Goal: Transaction & Acquisition: Purchase product/service

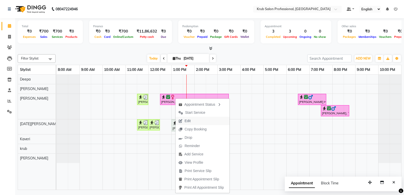
click at [193, 122] on span "Edit" at bounding box center [184, 121] width 18 height 8
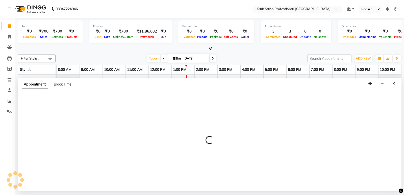
select select "confirm booking"
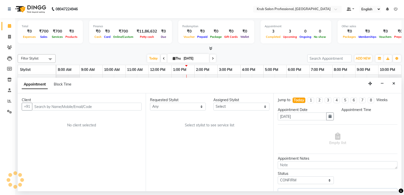
select select "750"
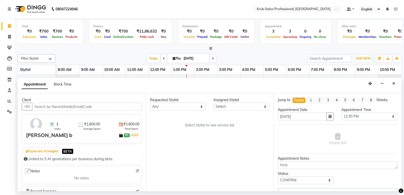
select select "66028"
select select "3755"
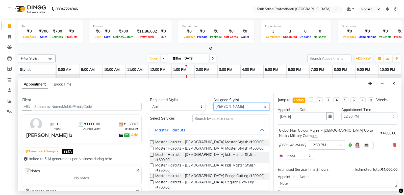
click at [230, 106] on select "Select Deepa Kartik Wanjari Kaveri krub Raj shahnawaz Vijay Shende" at bounding box center [241, 107] width 56 height 8
select select "66021"
click at [213, 103] on select "Select Deepa Kartik Wanjari Kaveri krub Raj shahnawaz Vijay Shende" at bounding box center [241, 107] width 56 height 8
click at [152, 148] on label at bounding box center [152, 149] width 4 height 4
click at [152, 148] on input "checkbox" at bounding box center [151, 148] width 3 height 3
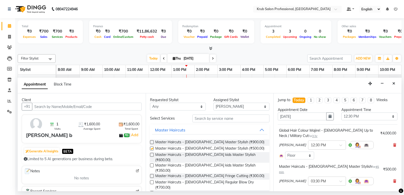
checkbox input "false"
click at [232, 108] on select "Select Deepa Kartik Wanjari Kaveri krub Raj shahnawaz Vijay Shende" at bounding box center [241, 107] width 56 height 8
select select "88974"
click at [213, 103] on select "Select Deepa Kartik Wanjari Kaveri krub Raj shahnawaz Vijay Shende" at bounding box center [241, 107] width 56 height 8
click at [212, 119] on input "text" at bounding box center [230, 119] width 77 height 8
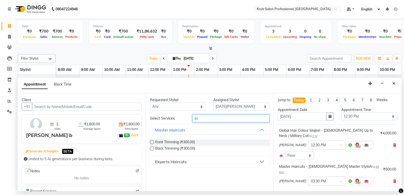
type input "tri"
click at [151, 142] on label at bounding box center [152, 142] width 4 height 4
click at [151, 142] on input "checkbox" at bounding box center [151, 142] width 3 height 3
checkbox input "false"
click at [245, 106] on select "Select Deepa Kartik Wanjari Kaveri krub Raj shahnawaz Vijay Shende" at bounding box center [241, 107] width 56 height 8
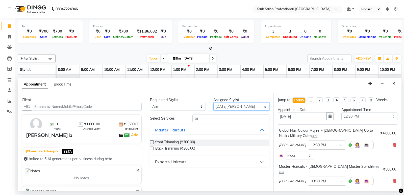
select select "66028"
click at [213, 103] on select "Select Deepa Kartik Wanjari Kaveri krub Raj shahnawaz Vijay Shende" at bounding box center [241, 107] width 56 height 8
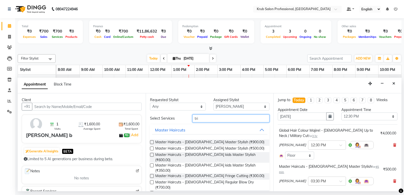
click at [217, 118] on input "tri" at bounding box center [230, 119] width 77 height 8
type input "t"
click at [152, 142] on label at bounding box center [152, 142] width 4 height 4
click at [152, 142] on input "checkbox" at bounding box center [151, 142] width 3 height 3
checkbox input "false"
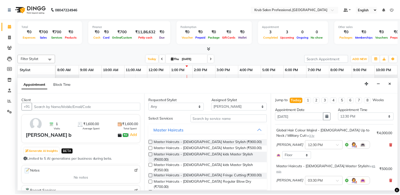
scroll to position [97, 0]
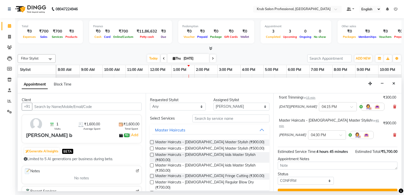
click at [329, 189] on button "Update" at bounding box center [338, 193] width 120 height 9
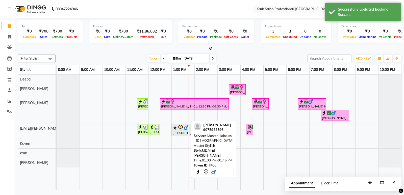
click at [176, 130] on div "[PERSON_NAME], TK06, 01:00 PM-01:45 PM, Master Haircuts - [DEMOGRAPHIC_DATA] Ma…" at bounding box center [180, 130] width 16 height 11
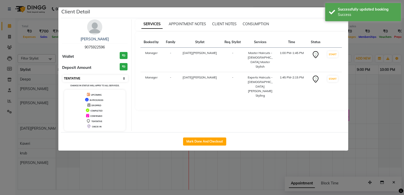
click at [99, 78] on select "Select IN SERVICE CONFIRMED TENTATIVE CHECK IN MARK DONE DROPPED UPCOMING" at bounding box center [95, 78] width 65 height 7
select select "6"
click at [63, 75] on select "Select IN SERVICE CONFIRMED TENTATIVE CHECK IN MARK DONE DROPPED UPCOMING" at bounding box center [95, 78] width 65 height 7
click at [330, 12] on div "Successfully updated booking Success" at bounding box center [363, 12] width 76 height 18
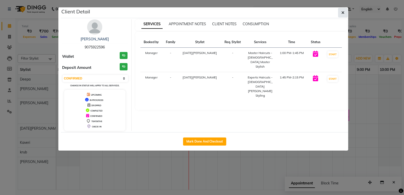
click at [344, 13] on button "button" at bounding box center [343, 13] width 10 height 10
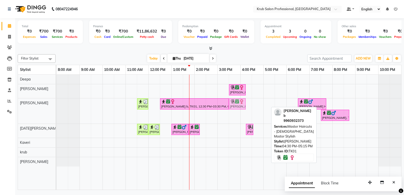
drag, startPoint x: 261, startPoint y: 101, endPoint x: 243, endPoint y: 103, distance: 17.8
click at [57, 103] on div "Pratik atmande, TK05, 11:30 AM-12:00 PM, Hair Cut Male Student Arpita b, TK01, …" at bounding box center [57, 110] width 0 height 25
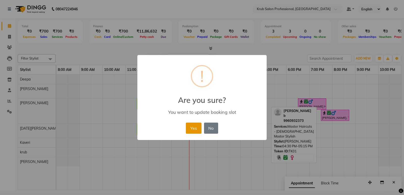
click at [190, 129] on button "Yes" at bounding box center [193, 128] width 15 height 11
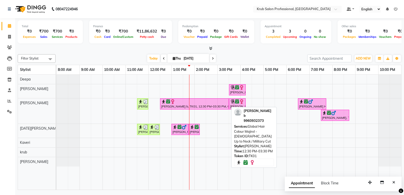
click at [201, 106] on div "[PERSON_NAME] b, TK01, 12:30 PM-03:30 PM, Global Hair Colour Majirel - [DEMOGRA…" at bounding box center [194, 104] width 68 height 10
select select "6"
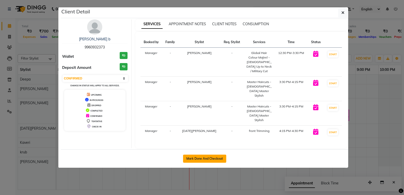
click at [204, 155] on button "Mark Done And Checkout" at bounding box center [204, 159] width 43 height 8
select select "service"
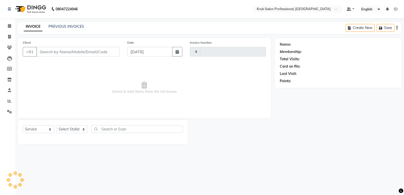
type input "1188"
select select "7490"
type input "9960932373"
select select "66028"
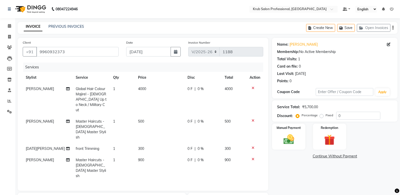
click at [148, 88] on td "4000" at bounding box center [159, 99] width 49 height 33
select select "66028"
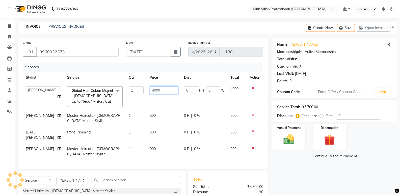
drag, startPoint x: 162, startPoint y: 91, endPoint x: 165, endPoint y: 95, distance: 4.6
click at [163, 94] on input "4000" at bounding box center [164, 90] width 28 height 8
type input "4"
type input "3400"
click at [155, 126] on td "500" at bounding box center [164, 118] width 34 height 17
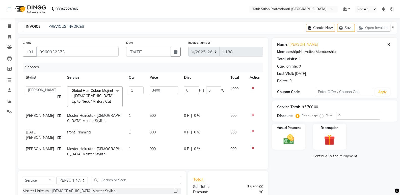
select select "66021"
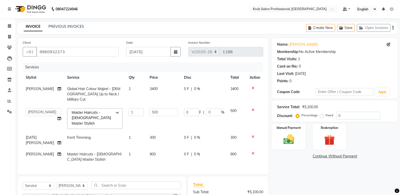
click at [159, 132] on td "300" at bounding box center [164, 140] width 34 height 17
select select "88974"
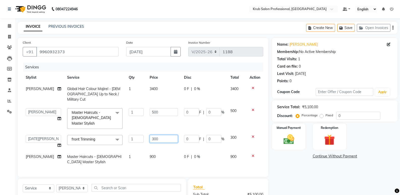
click at [161, 135] on input "300" at bounding box center [164, 139] width 28 height 8
type input "3"
type input "150"
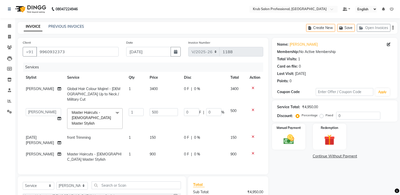
click at [128, 149] on td "1" at bounding box center [136, 157] width 21 height 17
select select "66028"
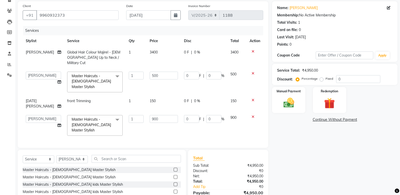
scroll to position [38, 0]
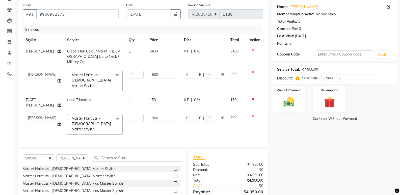
click at [134, 82] on td "1" at bounding box center [136, 81] width 21 height 27
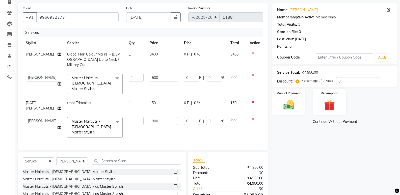
scroll to position [30, 0]
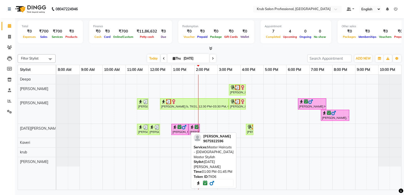
click at [179, 127] on icon at bounding box center [179, 127] width 4 height 0
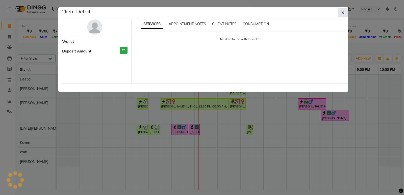
click at [340, 13] on button "button" at bounding box center [343, 13] width 10 height 10
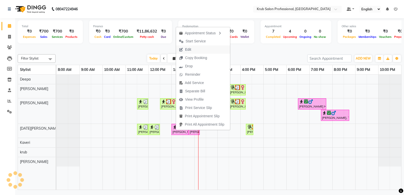
click at [182, 48] on icon "button" at bounding box center [181, 50] width 4 height 4
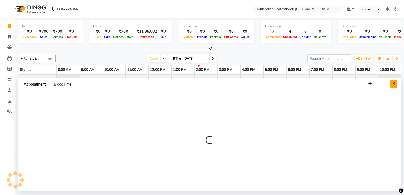
click at [394, 84] on icon "Close" at bounding box center [393, 84] width 3 height 4
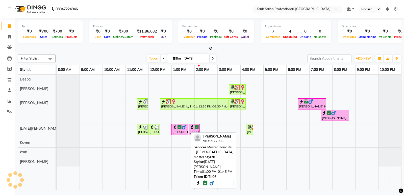
click at [182, 132] on div "[PERSON_NAME], TK06, 01:00 PM-01:45 PM, Master Haircuts - [DEMOGRAPHIC_DATA] Ma…" at bounding box center [180, 130] width 16 height 10
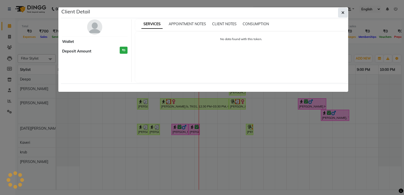
click at [344, 10] on span "button" at bounding box center [342, 12] width 3 height 5
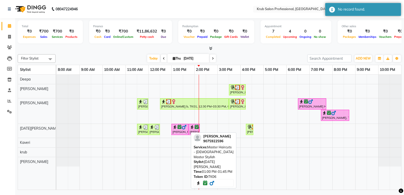
click at [180, 130] on div "[PERSON_NAME], TK06, 01:00 PM-01:45 PM, Master Haircuts - [DEMOGRAPHIC_DATA] Ma…" at bounding box center [180, 130] width 16 height 10
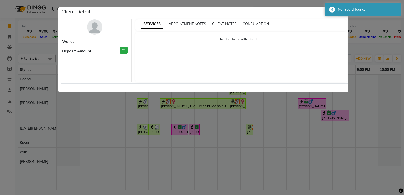
click at [242, 52] on div "No data found with this token." at bounding box center [241, 57] width 212 height 50
click at [343, 8] on div "No record found." at bounding box center [367, 9] width 59 height 5
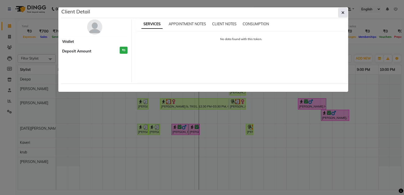
click at [341, 12] on button "button" at bounding box center [343, 13] width 10 height 10
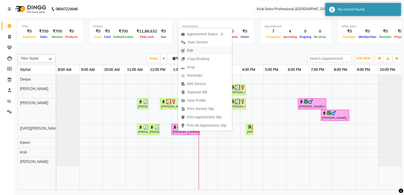
click at [190, 51] on span "Edit" at bounding box center [190, 50] width 6 height 5
select select "tentative"
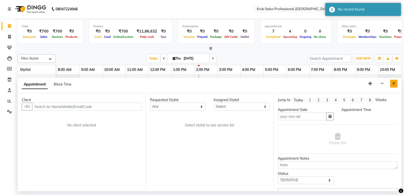
click at [394, 84] on icon "Close" at bounding box center [393, 84] width 3 height 4
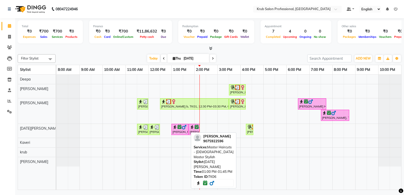
click at [186, 127] on img at bounding box center [183, 127] width 5 height 5
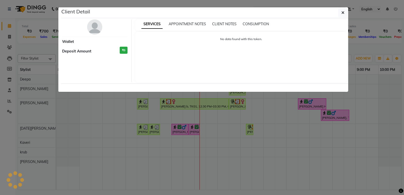
select select "6"
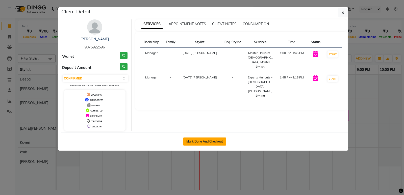
click at [206, 138] on button "Mark Done And Checkout" at bounding box center [204, 142] width 43 height 8
select select "7490"
select select "service"
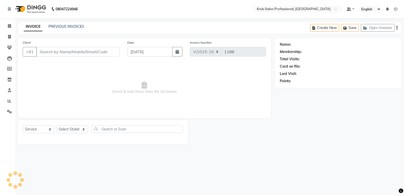
type input "9075922596"
select select "88974"
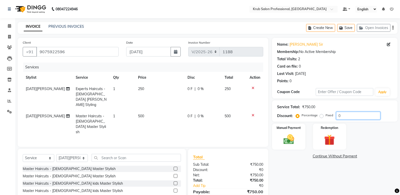
click at [343, 115] on input "0" at bounding box center [358, 116] width 44 height 8
type input "1"
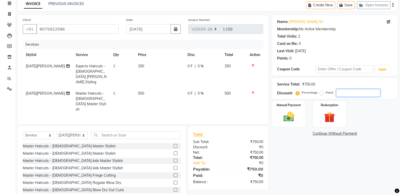
scroll to position [24, 0]
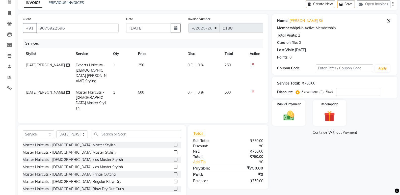
click at [149, 87] on td "500" at bounding box center [159, 100] width 49 height 27
select select "88974"
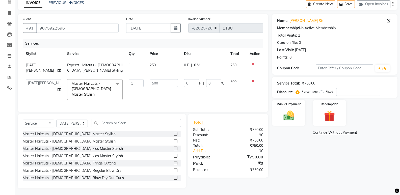
scroll to position [23, 0]
click at [156, 83] on input "500" at bounding box center [164, 84] width 28 height 8
type input "5"
click at [153, 83] on input "number" at bounding box center [164, 84] width 28 height 8
type input "300"
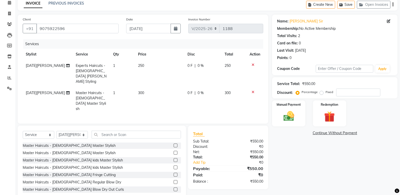
click at [317, 174] on div "Name: Vaibhav Sir Membership: No Active Membership Total Visits: 2 Card on file…" at bounding box center [336, 107] width 129 height 185
click at [149, 87] on td "300" at bounding box center [159, 100] width 49 height 27
select select "88974"
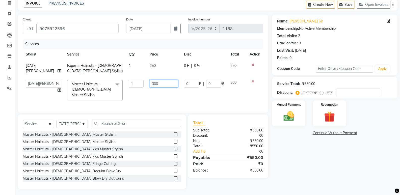
click at [160, 84] on input "300" at bounding box center [164, 84] width 28 height 8
type input "3"
type input "500"
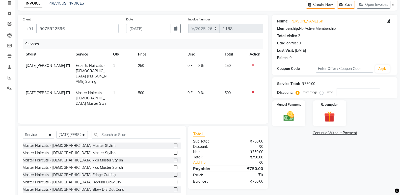
click at [314, 169] on div "Name: Vaibhav Sir Membership: No Active Membership Total Visits: 2 Card on file…" at bounding box center [336, 107] width 129 height 185
click at [286, 105] on label "Manual Payment" at bounding box center [288, 103] width 25 height 5
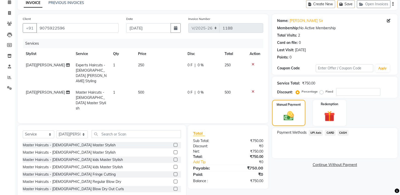
click at [315, 132] on span "UPI Axis" at bounding box center [316, 133] width 14 height 6
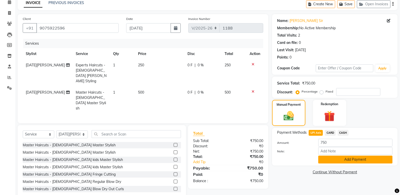
click at [360, 161] on button "Add Payment" at bounding box center [355, 160] width 74 height 8
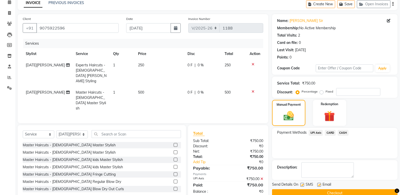
scroll to position [33, 0]
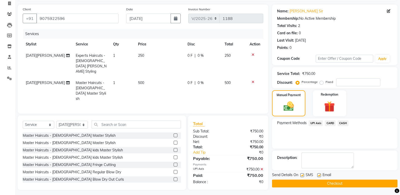
click at [319, 174] on label at bounding box center [319, 175] width 4 height 4
click at [319, 174] on input "checkbox" at bounding box center [318, 175] width 3 height 3
checkbox input "false"
click at [326, 182] on button "Checkout" at bounding box center [334, 184] width 125 height 8
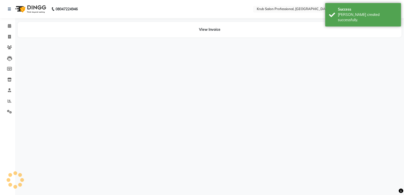
select select "service"
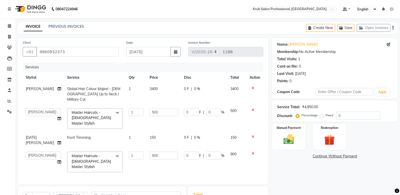
select select "7490"
select select "66021"
select select "66028"
select select "service"
select select "66028"
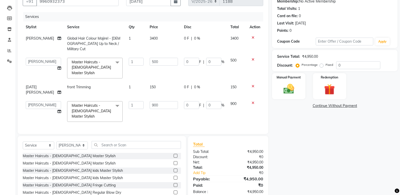
scroll to position [56, 0]
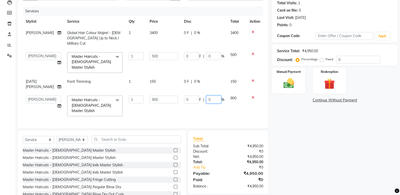
click at [209, 96] on input "0" at bounding box center [213, 100] width 15 height 8
type input "20"
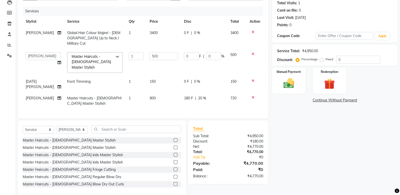
scroll to position [51, 0]
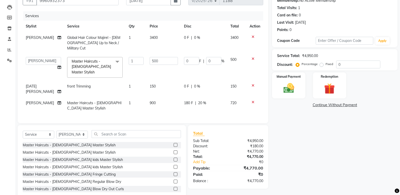
click at [301, 128] on div "Name: Arpita B Membership: No Active Membership Total Visits: 1 Card on file: 0…" at bounding box center [336, 93] width 129 height 213
click at [287, 73] on div "Manual Payment" at bounding box center [289, 85] width 35 height 27
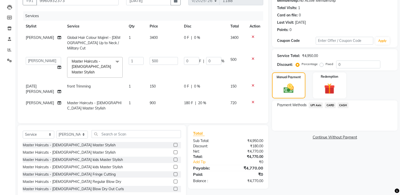
click at [315, 106] on span "UPI Axis" at bounding box center [316, 105] width 14 height 6
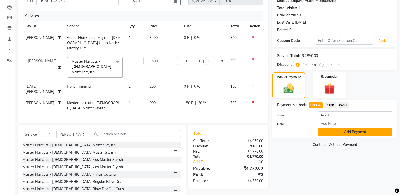
click at [344, 130] on button "Add Payment" at bounding box center [355, 132] width 74 height 8
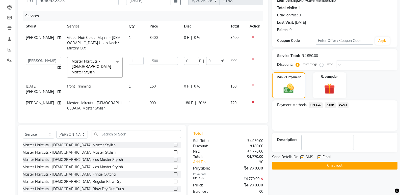
click at [319, 156] on label at bounding box center [319, 157] width 4 height 4
click at [319, 156] on input "checkbox" at bounding box center [318, 157] width 3 height 3
checkbox input "false"
click at [321, 165] on button "Checkout" at bounding box center [334, 166] width 125 height 8
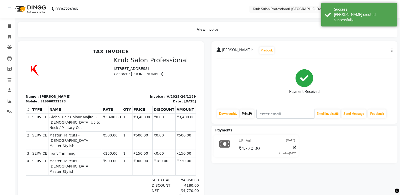
click at [252, 113] on icon at bounding box center [250, 113] width 3 height 3
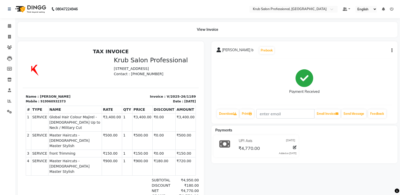
select select "service"
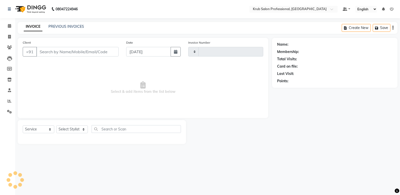
type input "1190"
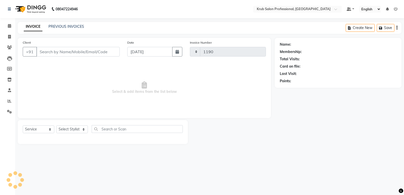
select select "7490"
type input "9960932373"
select select "66028"
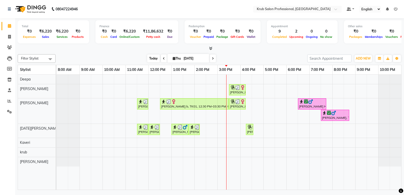
click at [153, 59] on span "Today" at bounding box center [153, 59] width 13 height 8
click at [212, 59] on icon at bounding box center [213, 58] width 2 height 3
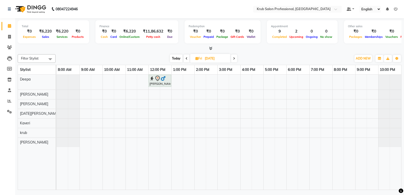
click at [176, 58] on span "Today" at bounding box center [176, 59] width 13 height 8
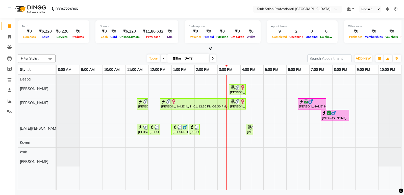
click at [213, 59] on icon at bounding box center [213, 58] width 2 height 3
type input "[DATE]"
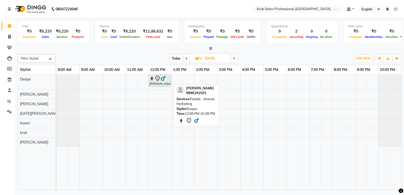
click at [156, 85] on div "[PERSON_NAME], 12:00 PM-01:00 PM, Facials - Intense Hydrating" at bounding box center [160, 80] width 22 height 11
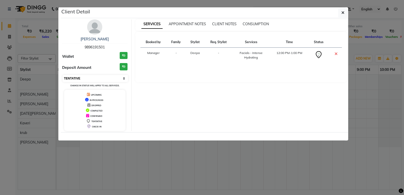
click at [78, 78] on select "Select CONFIRMED TENTATIVE" at bounding box center [95, 78] width 65 height 7
select select "6"
click at [63, 75] on select "Select CONFIRMED TENTATIVE" at bounding box center [95, 78] width 65 height 7
click at [340, 12] on button "button" at bounding box center [343, 13] width 10 height 10
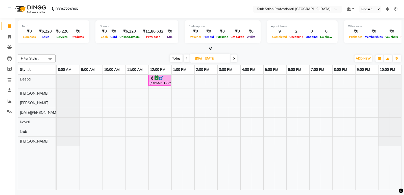
click at [178, 58] on span "Today" at bounding box center [176, 59] width 13 height 8
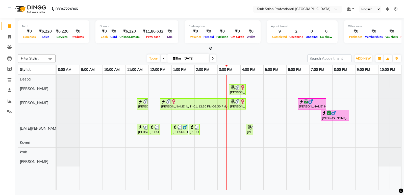
drag, startPoint x: 263, startPoint y: 51, endPoint x: 237, endPoint y: 55, distance: 26.2
click at [237, 55] on div "[DATE] [DATE]" at bounding box center [181, 59] width 247 height 8
click at [211, 58] on span at bounding box center [213, 59] width 6 height 8
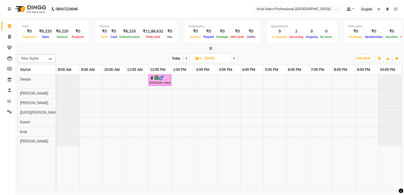
click at [186, 59] on icon at bounding box center [186, 58] width 2 height 3
type input "[DATE]"
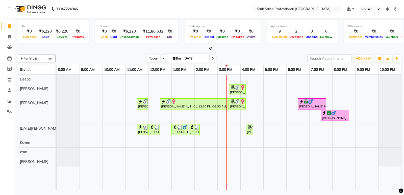
click at [153, 59] on span "Today" at bounding box center [153, 59] width 13 height 8
drag, startPoint x: 253, startPoint y: 57, endPoint x: 244, endPoint y: 53, distance: 9.6
click at [244, 53] on div "Filter Stylist Select All Deepa [PERSON_NAME] [DATE][PERSON_NAME] [PERSON_NAME]…" at bounding box center [210, 121] width 384 height 138
drag, startPoint x: 105, startPoint y: 52, endPoint x: 104, endPoint y: 55, distance: 3.2
drag, startPoint x: 104, startPoint y: 55, endPoint x: 88, endPoint y: 48, distance: 17.7
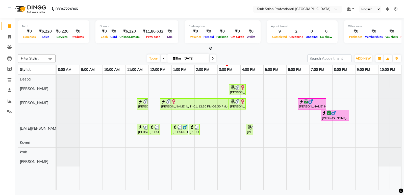
click at [88, 48] on div at bounding box center [210, 48] width 384 height 5
click at [10, 100] on icon at bounding box center [10, 101] width 4 height 4
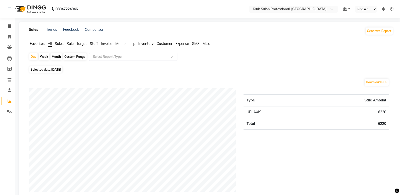
click at [74, 57] on div "Custom Range" at bounding box center [74, 56] width 23 height 7
select select "9"
select select "2025"
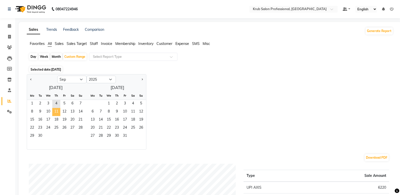
click at [56, 111] on span "11" at bounding box center [56, 112] width 8 height 8
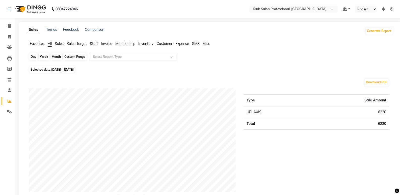
click at [77, 55] on div "Custom Range" at bounding box center [74, 56] width 23 height 7
select select "9"
select select "2025"
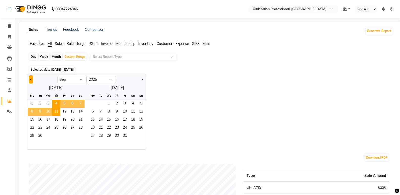
click at [30, 78] on button "Previous month" at bounding box center [31, 79] width 4 height 8
select select "8"
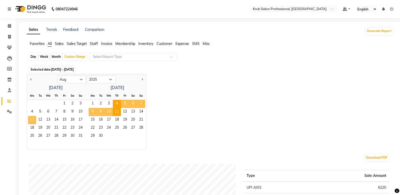
click at [33, 120] on span "11" at bounding box center [32, 120] width 8 height 8
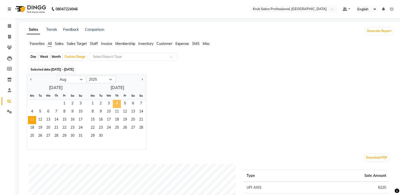
click at [117, 102] on span "4" at bounding box center [117, 104] width 8 height 8
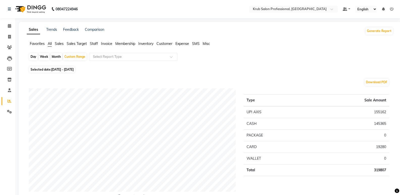
click at [65, 69] on span "[DATE] - [DATE]" at bounding box center [62, 70] width 22 height 4
select select "8"
select select "2025"
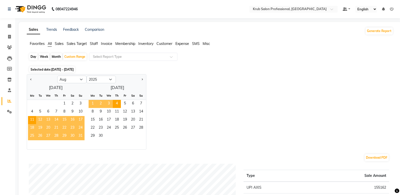
click at [94, 103] on span "1" at bounding box center [93, 104] width 8 height 8
select select "9"
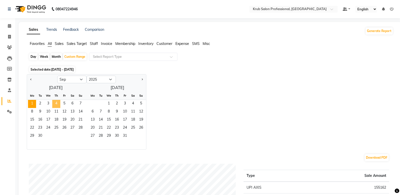
click at [57, 102] on span "4" at bounding box center [56, 104] width 8 height 8
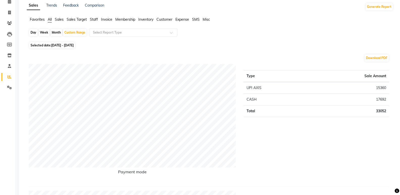
scroll to position [22, 0]
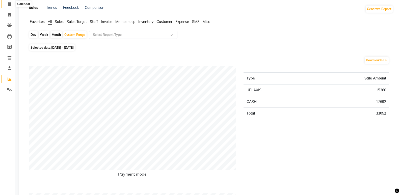
click at [7, 5] on span at bounding box center [9, 4] width 9 height 6
